Goal: Task Accomplishment & Management: Manage account settings

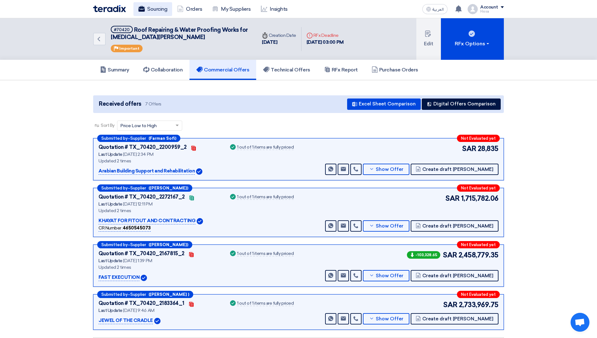
click at [152, 10] on link "Sourcing" at bounding box center [153, 9] width 39 height 14
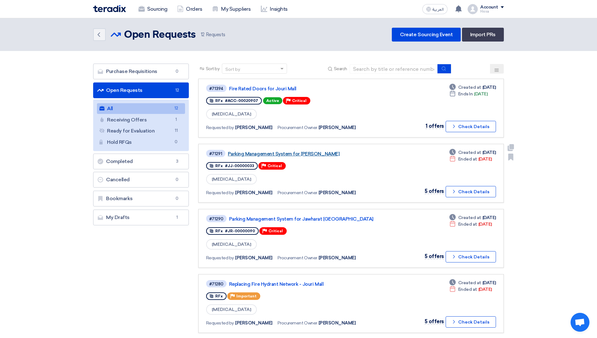
click at [315, 155] on link "Parking Management System for [PERSON_NAME]" at bounding box center [306, 154] width 157 height 6
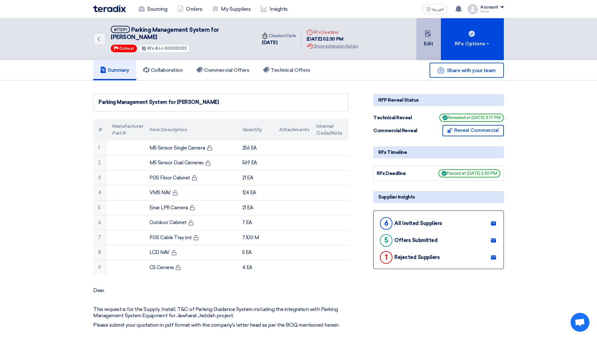
click at [427, 40] on button "Edit" at bounding box center [429, 39] width 25 height 42
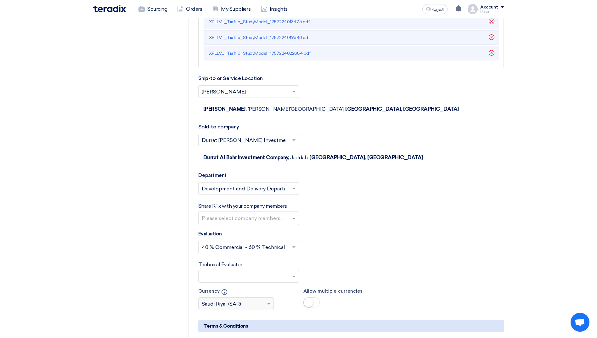
scroll to position [1102, 0]
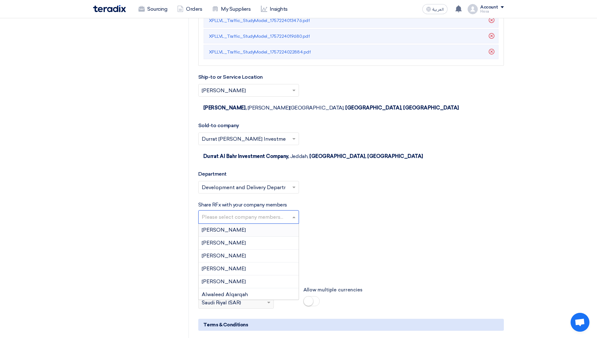
click at [268, 213] on input "text" at bounding box center [249, 218] width 95 height 10
type input "mou"
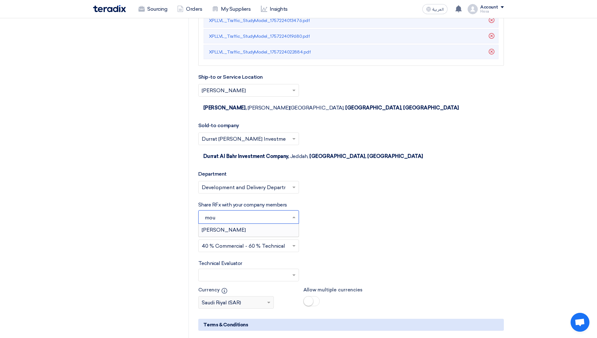
click at [256, 224] on div "[PERSON_NAME]" at bounding box center [249, 230] width 100 height 13
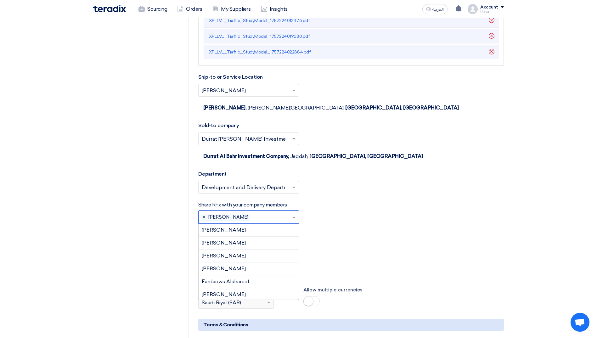
type input "f"
type input "do"
click at [239, 237] on div "[PERSON_NAME]" at bounding box center [249, 243] width 100 height 13
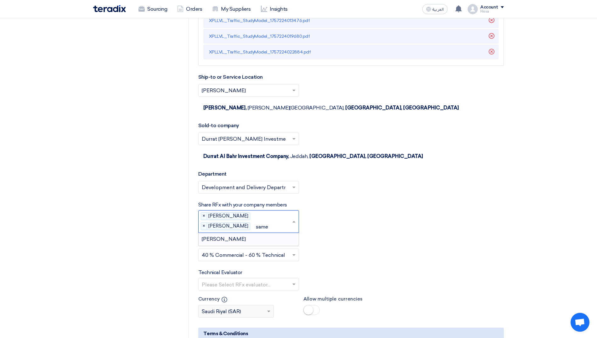
type input "[PERSON_NAME]"
click at [234, 236] on span "[PERSON_NAME]" at bounding box center [224, 239] width 44 height 6
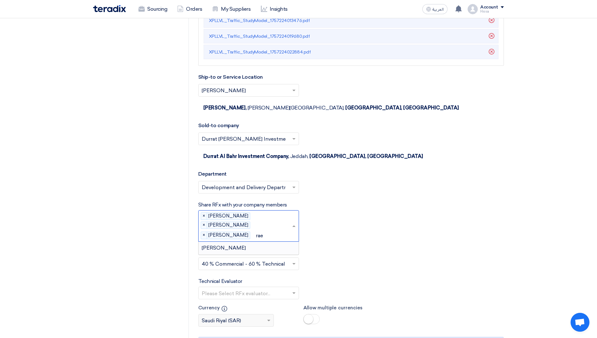
type input "raed"
click at [242, 242] on div "[PERSON_NAME]" at bounding box center [249, 248] width 100 height 13
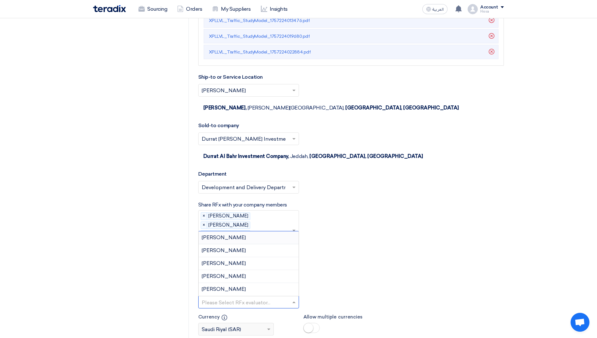
click at [295, 299] on span at bounding box center [295, 303] width 8 height 8
click at [227, 286] on span "[PERSON_NAME]" at bounding box center [224, 289] width 44 height 6
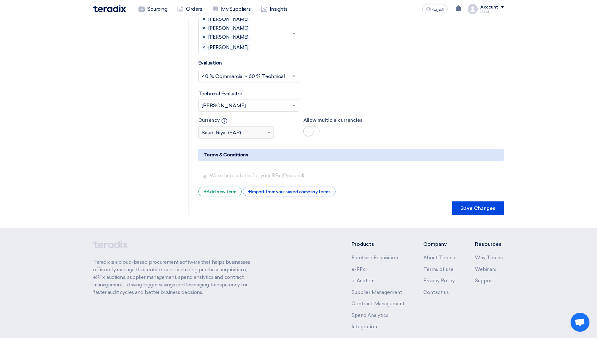
scroll to position [1301, 0]
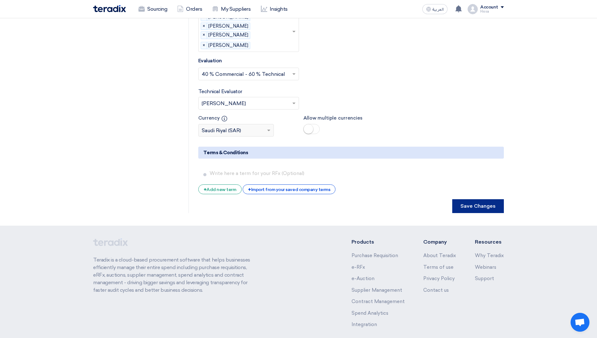
click at [484, 199] on button "Save Changes" at bounding box center [479, 206] width 52 height 14
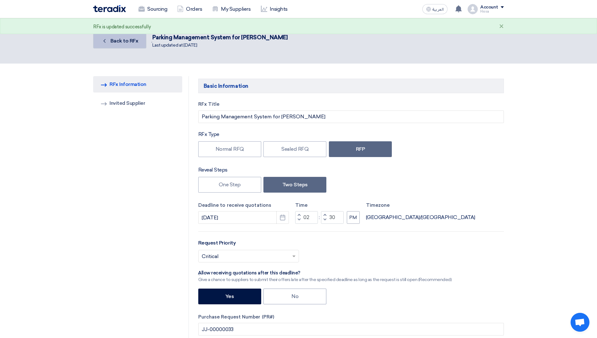
click at [126, 42] on span "Back to RFx" at bounding box center [125, 41] width 28 height 6
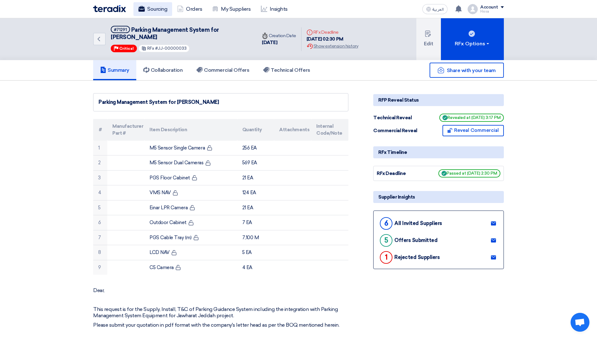
click at [157, 10] on link "Sourcing" at bounding box center [153, 9] width 39 height 14
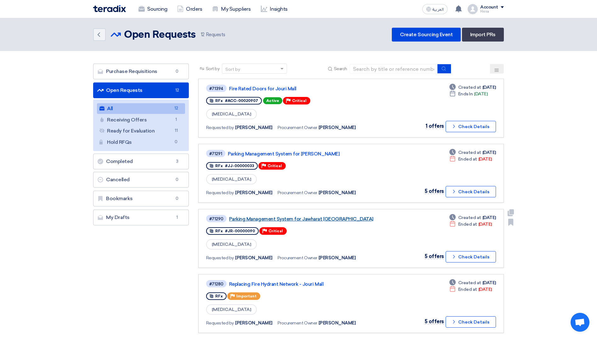
click at [308, 219] on link "Parking Management System for Jawharat [GEOGRAPHIC_DATA]" at bounding box center [307, 219] width 157 height 6
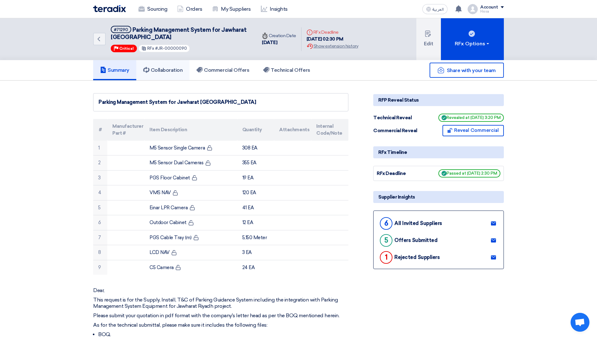
click at [162, 70] on h5 "Collaboration" at bounding box center [163, 70] width 40 height 6
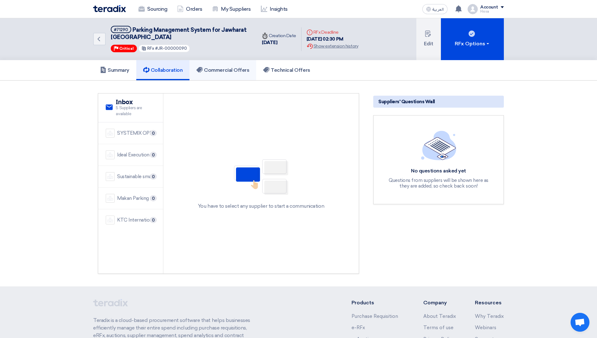
click at [226, 74] on link "Commercial Offers" at bounding box center [223, 70] width 67 height 20
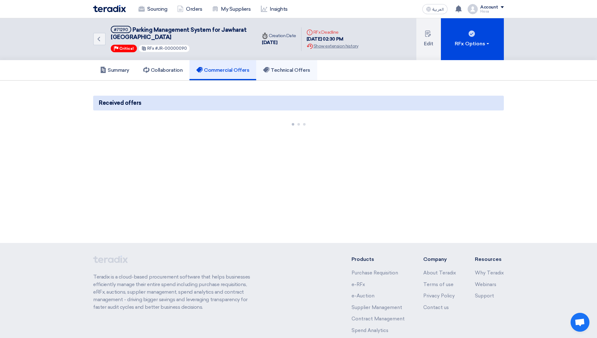
click at [285, 75] on link "Technical Offers" at bounding box center [286, 70] width 61 height 20
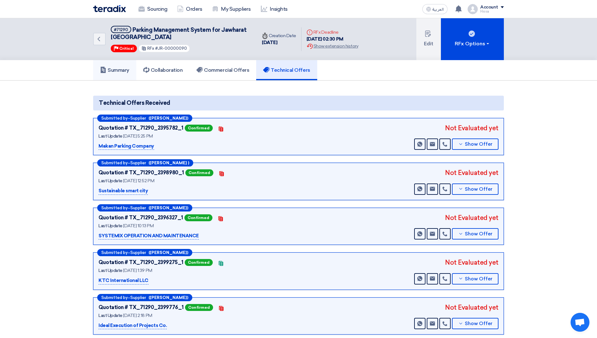
click at [119, 71] on h5 "Summary" at bounding box center [114, 70] width 29 height 6
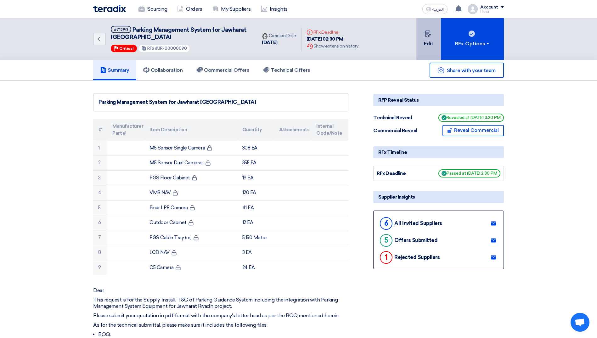
click at [433, 39] on button "Edit" at bounding box center [429, 39] width 25 height 42
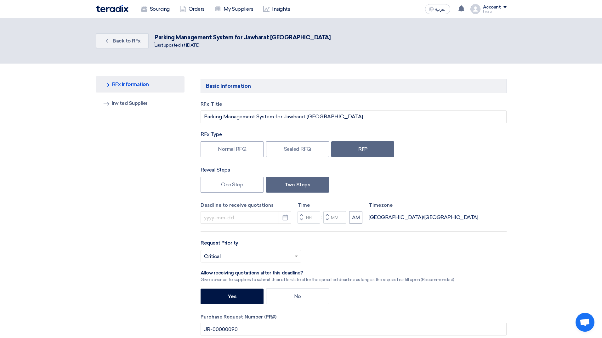
type input "[DATE]"
type input "02"
type input "30"
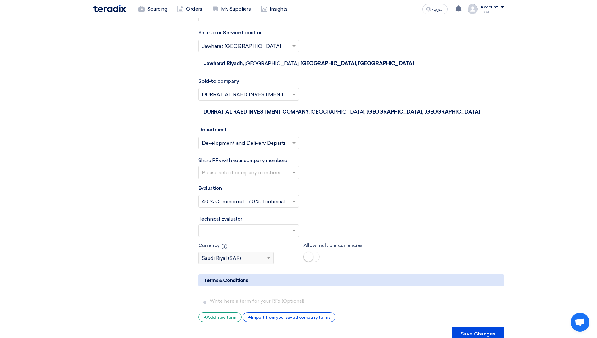
scroll to position [1134, 0]
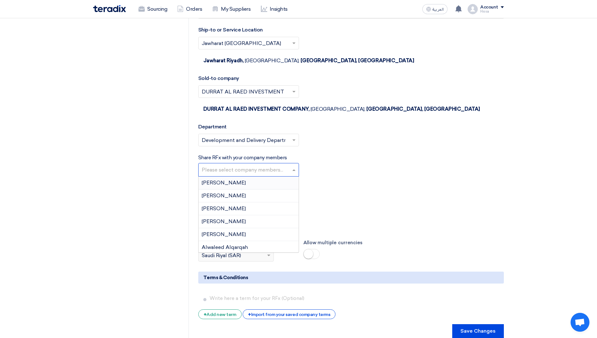
click at [259, 165] on input "text" at bounding box center [249, 170] width 95 height 10
type input "mou"
click at [258, 177] on div "[PERSON_NAME]" at bounding box center [249, 183] width 100 height 13
type input "dow"
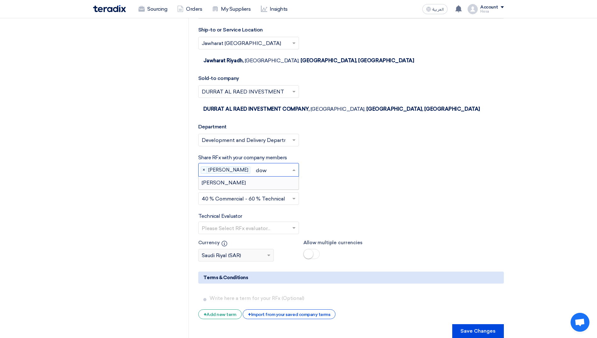
click at [258, 177] on div "[PERSON_NAME]" at bounding box center [249, 183] width 100 height 13
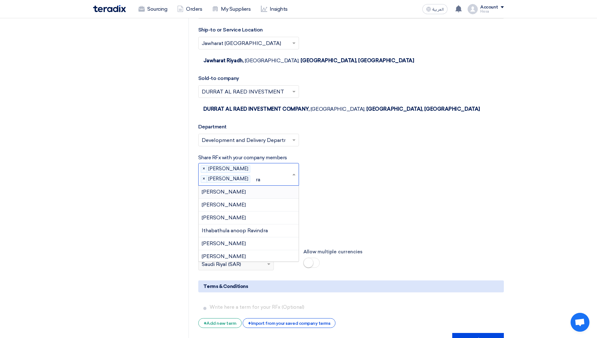
type input "r"
type input "[PERSON_NAME]"
click at [248, 199] on div "[PERSON_NAME]" at bounding box center [249, 205] width 100 height 13
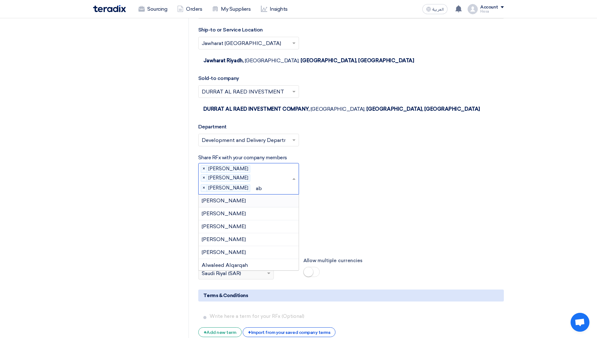
type input "abu"
click at [246, 198] on span "[PERSON_NAME]" at bounding box center [224, 201] width 44 height 6
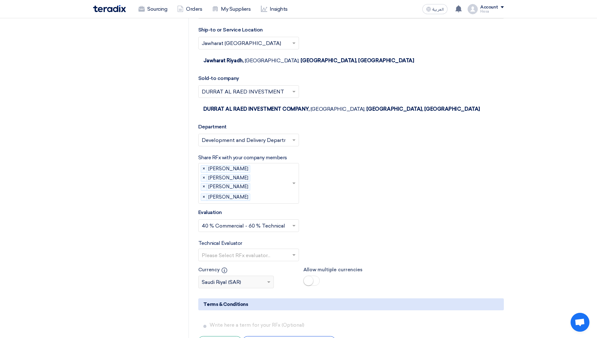
click at [289, 250] on input "text" at bounding box center [246, 255] width 88 height 10
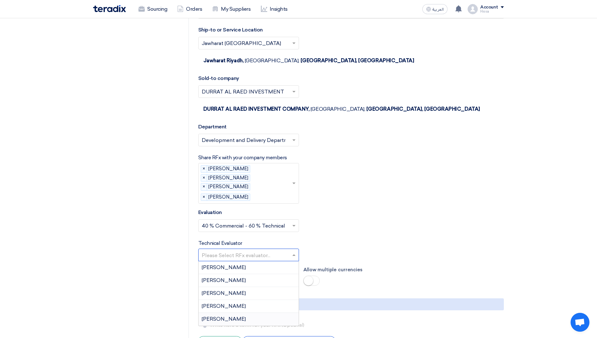
click at [226, 316] on span "[PERSON_NAME]" at bounding box center [224, 319] width 44 height 6
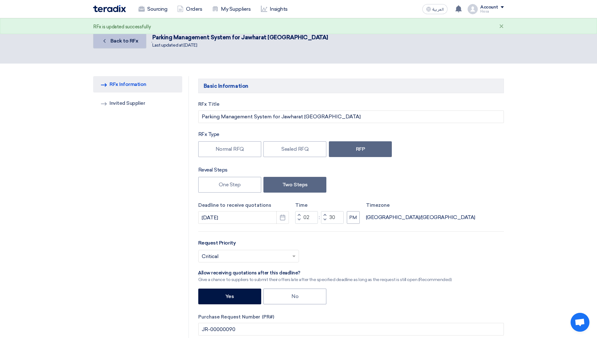
click at [123, 46] on link "Back Back to RFx" at bounding box center [119, 40] width 53 height 15
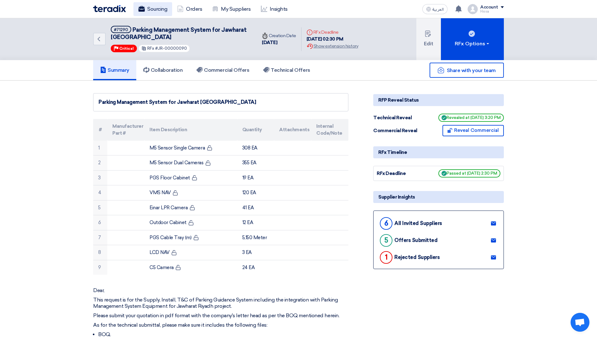
click at [149, 10] on link "Sourcing" at bounding box center [153, 9] width 39 height 14
